Goal: Find specific page/section: Find specific page/section

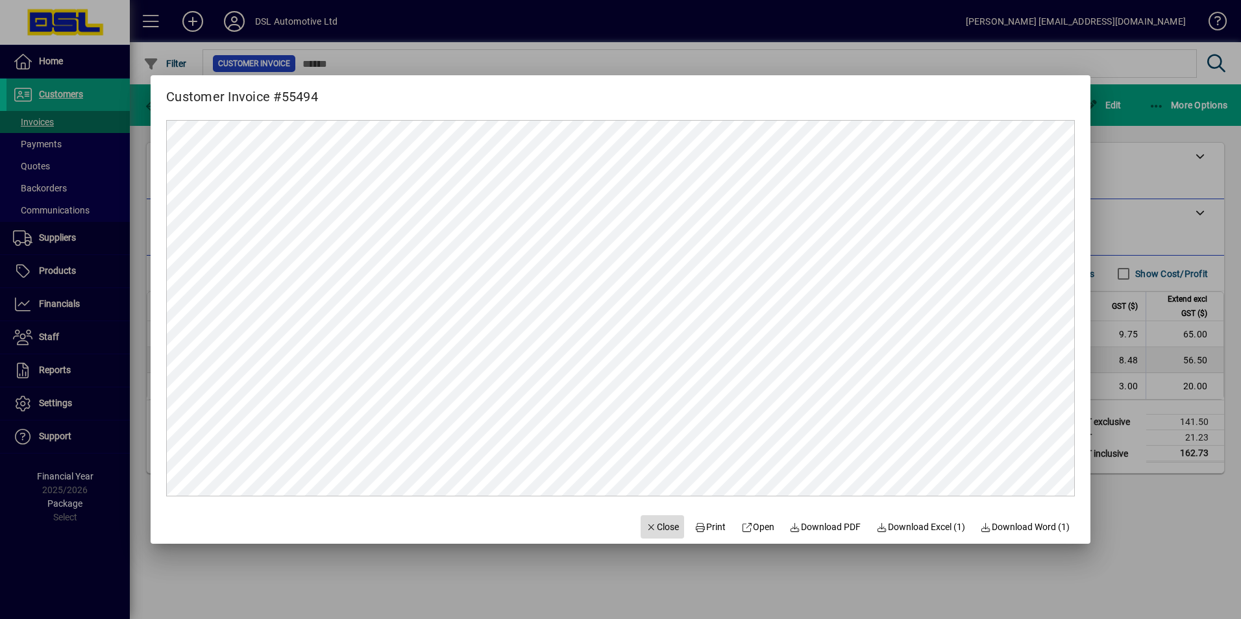
click at [663, 532] on span "Close" at bounding box center [663, 527] width 34 height 14
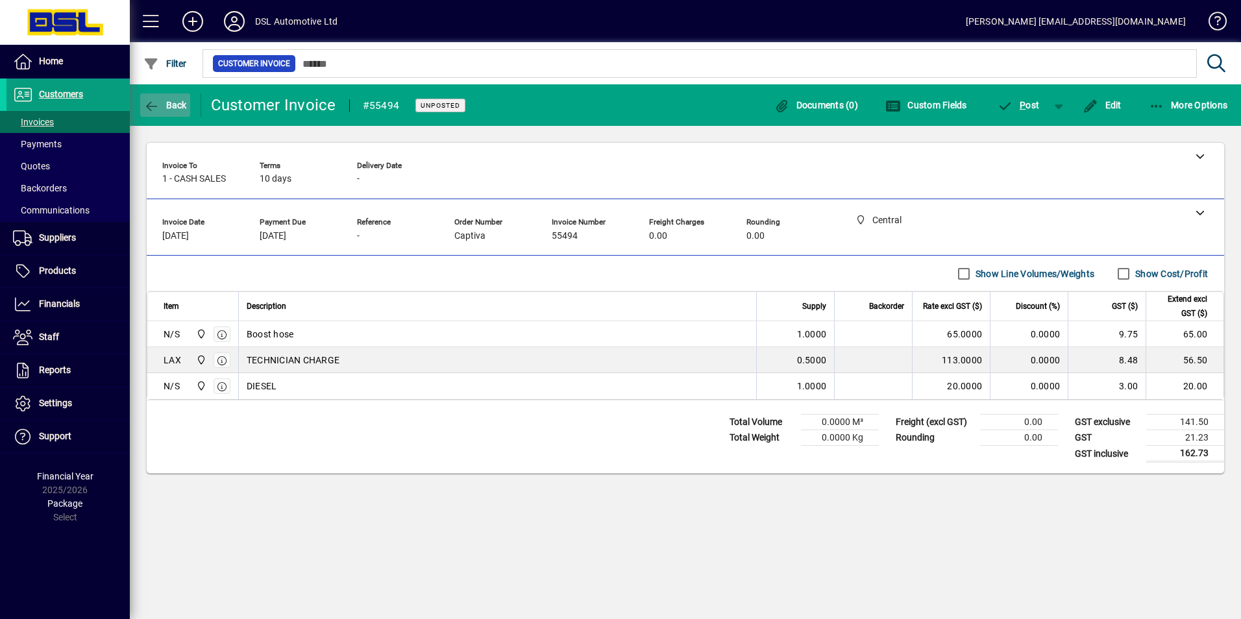
click at [173, 100] on span "Back" at bounding box center [164, 105] width 43 height 10
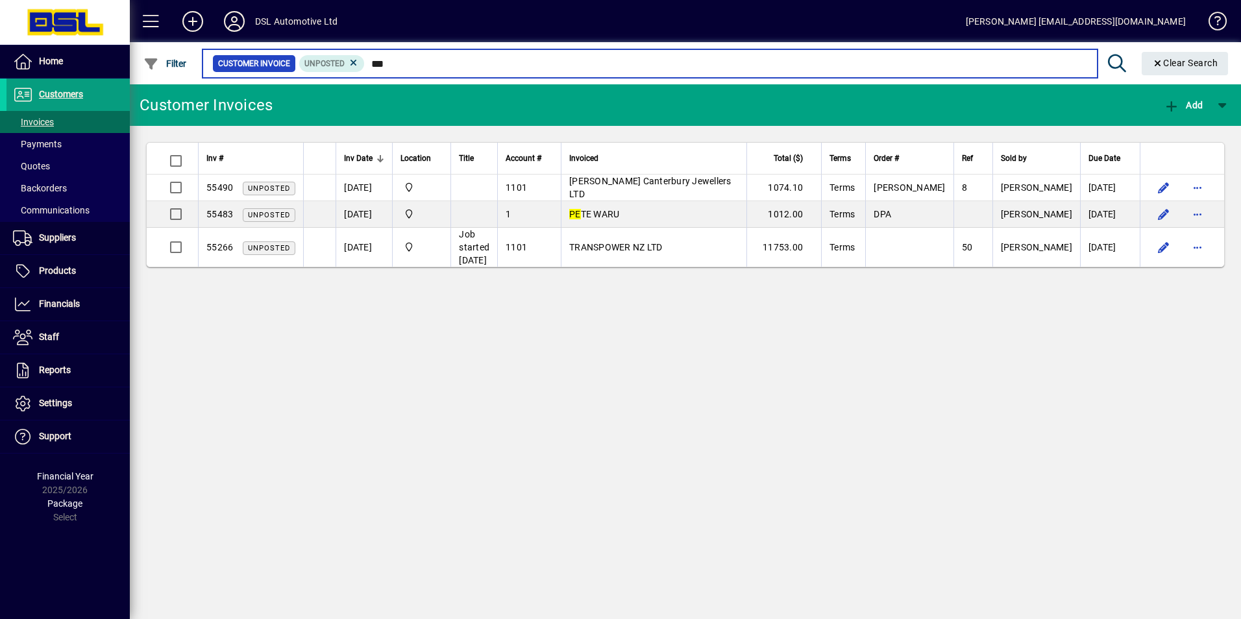
type input "****"
